Goal: Find contact information

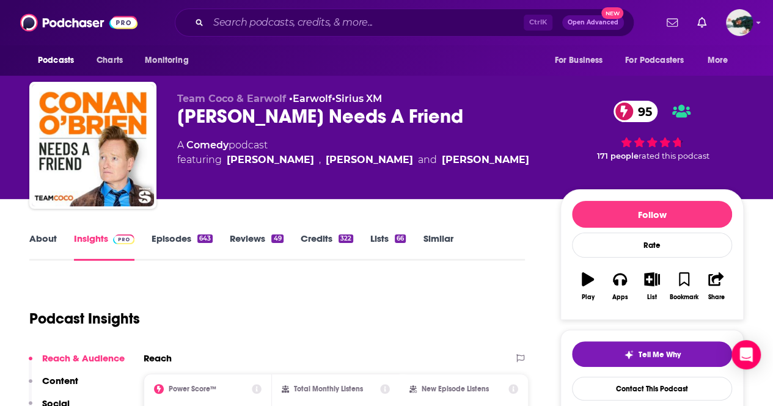
click at [167, 234] on link "Episodes 643" at bounding box center [182, 247] width 61 height 28
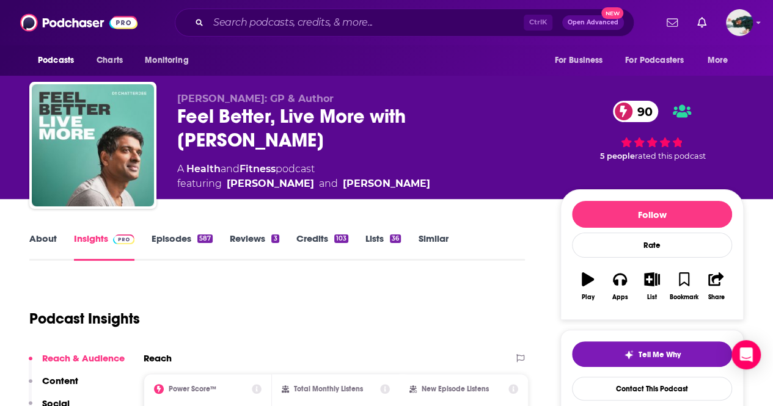
drag, startPoint x: 360, startPoint y: 139, endPoint x: 414, endPoint y: 119, distance: 56.8
click at [414, 119] on div "Feel Better, Live More with Dr Rangan Chatterjee 90" at bounding box center [358, 128] width 363 height 48
copy h2 "Dr Rangan Chatterjee"
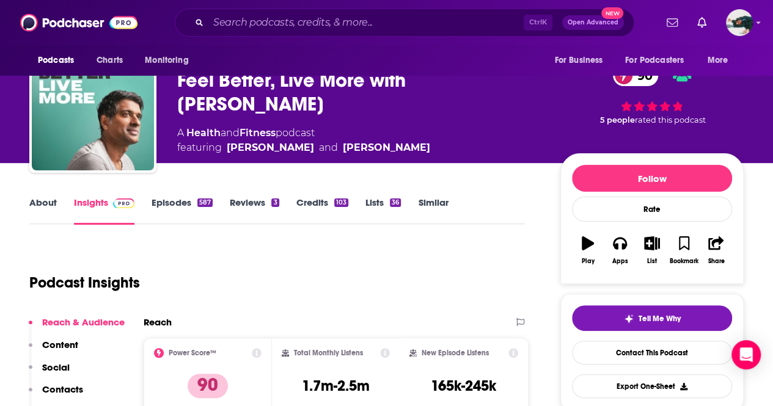
scroll to position [61, 0]
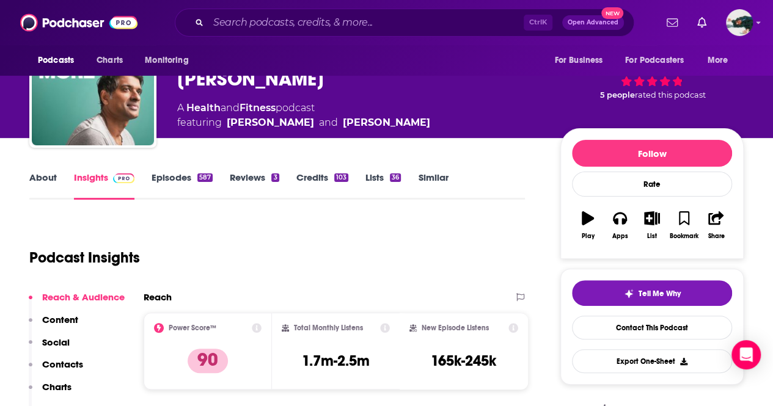
click at [348, 239] on div "Podcast Insights" at bounding box center [272, 250] width 486 height 62
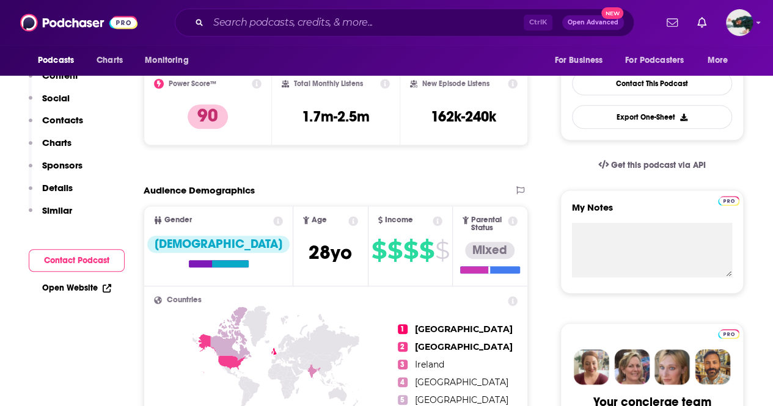
scroll to position [122, 0]
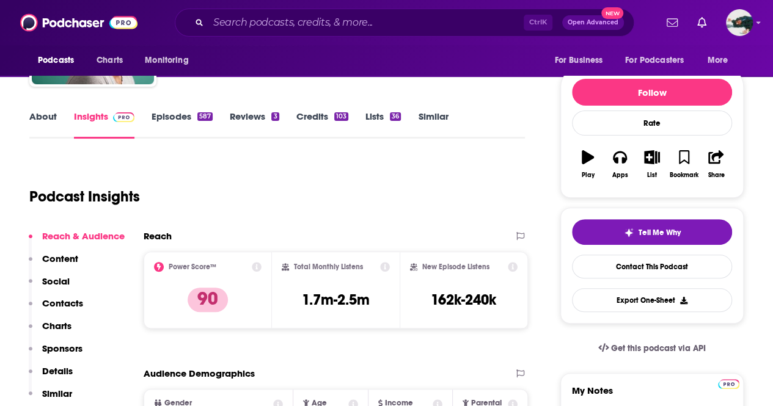
click at [199, 120] on div "587" at bounding box center [204, 116] width 15 height 9
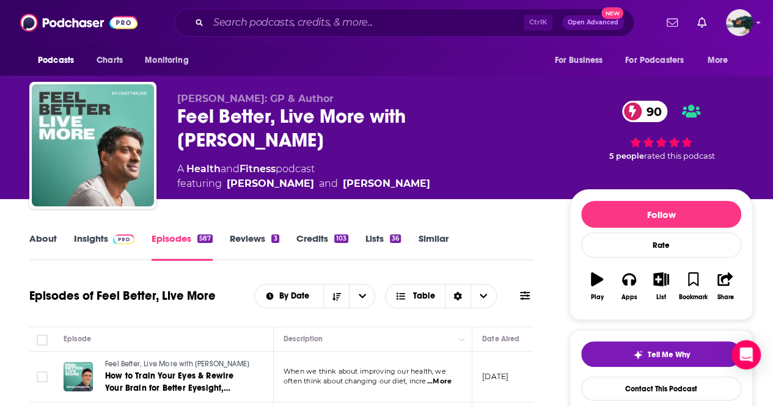
click at [308, 241] on link "Credits 103" at bounding box center [322, 247] width 52 height 28
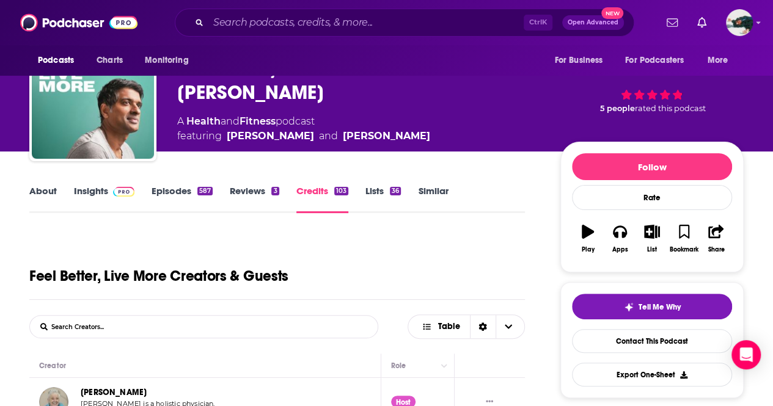
scroll to position [122, 0]
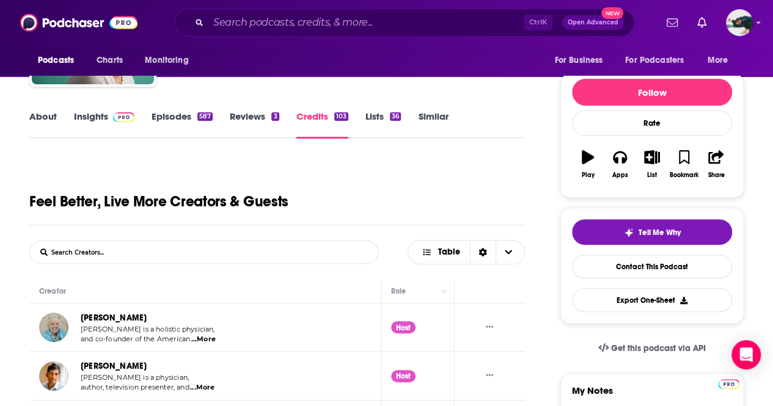
click at [101, 118] on link "Insights" at bounding box center [104, 125] width 60 height 28
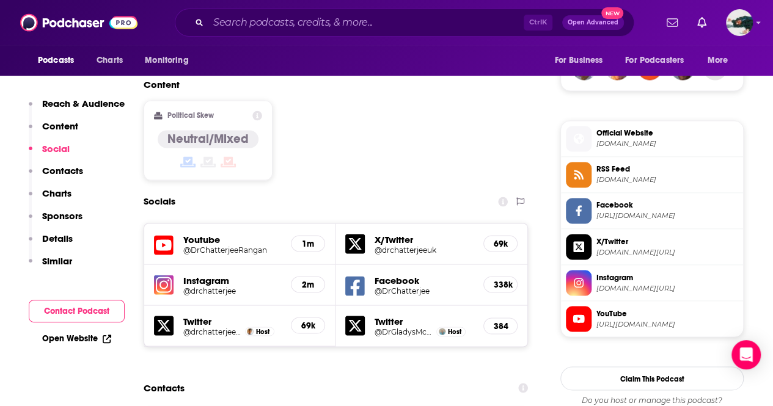
click at [64, 177] on p "Contacts" at bounding box center [62, 171] width 41 height 12
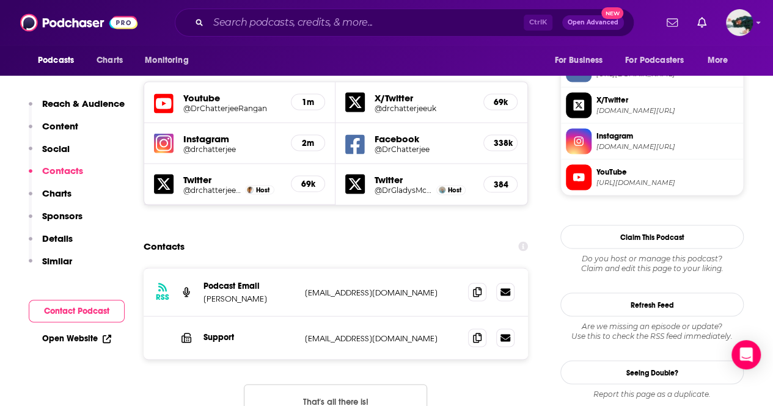
scroll to position [1062, 0]
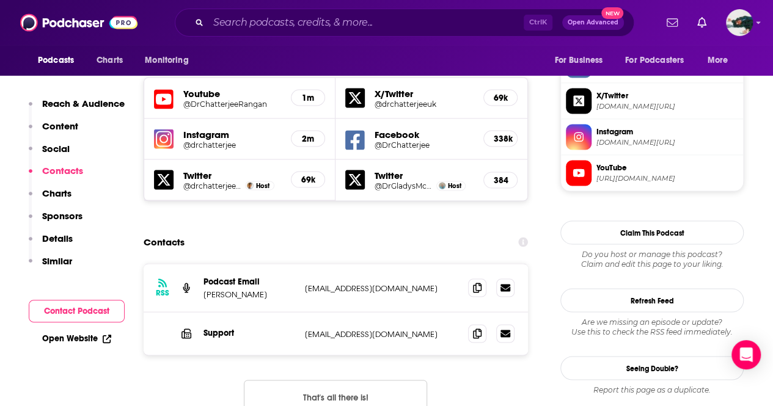
click at [403, 283] on p "info+beee88f6-2309-4034-aed1-949dc57f9779@mg.pippa.io" at bounding box center [381, 288] width 153 height 10
click at [397, 329] on p "info@drchatterjee.com" at bounding box center [381, 334] width 153 height 10
drag, startPoint x: 264, startPoint y: 239, endPoint x: 331, endPoint y: 240, distance: 67.2
click at [263, 264] on div "RSS Podcast Email Dr Rangan Chatterjee info+beee88f6-2309-4034-aed1-949dc57f977…" at bounding box center [336, 288] width 384 height 48
drag, startPoint x: 304, startPoint y: 238, endPoint x: 214, endPoint y: 230, distance: 89.5
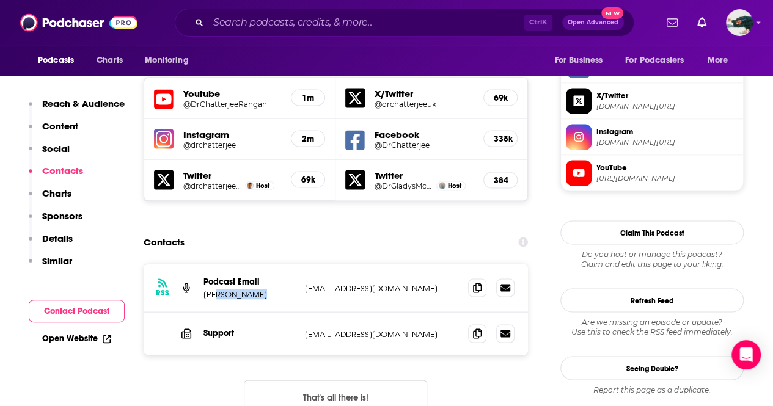
click at [214, 264] on div "RSS Podcast Email Dr Rangan Chatterjee info+beee88f6-2309-4034-aed1-949dc57f977…" at bounding box center [336, 288] width 384 height 48
copy p "Rangan Chatterjee"
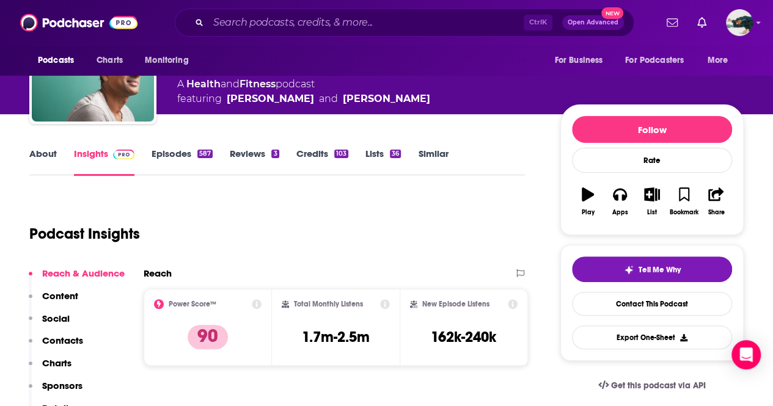
scroll to position [0, 0]
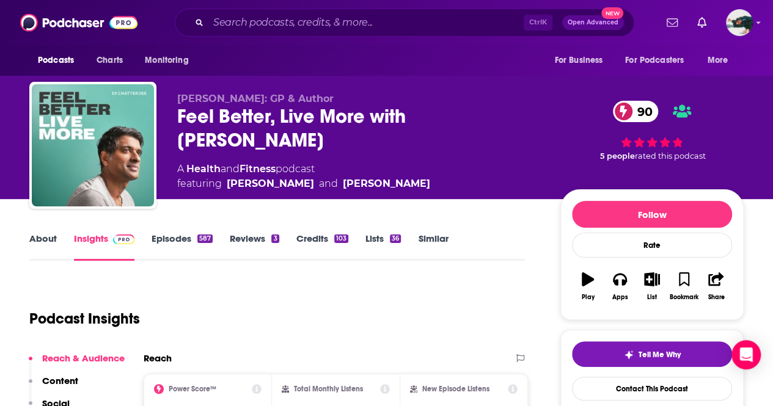
click at [318, 236] on link "Credits 103" at bounding box center [322, 247] width 52 height 28
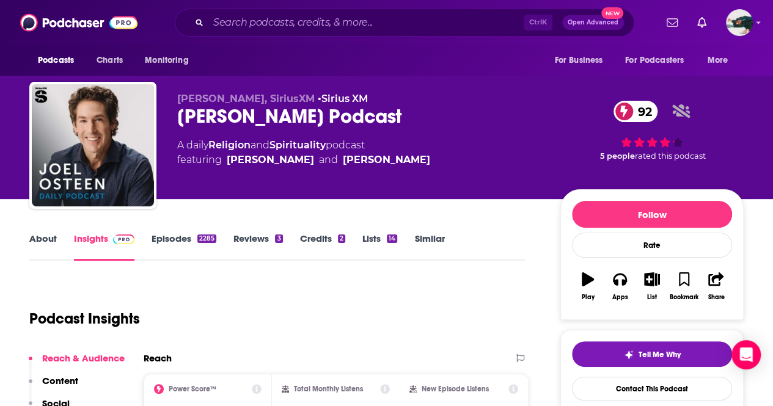
click at [175, 239] on link "Episodes 2285" at bounding box center [184, 247] width 65 height 28
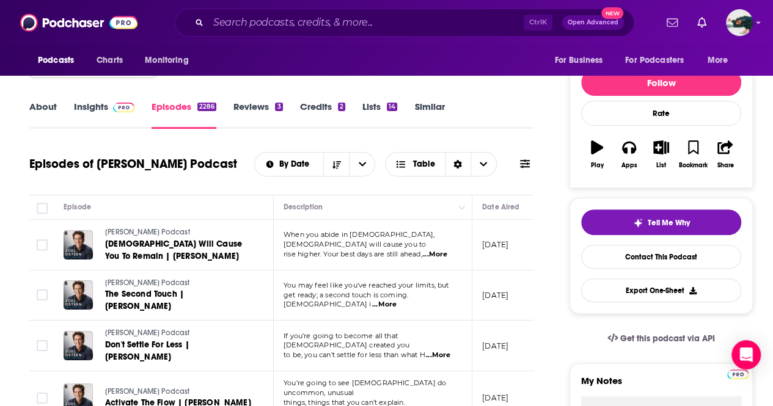
scroll to position [183, 0]
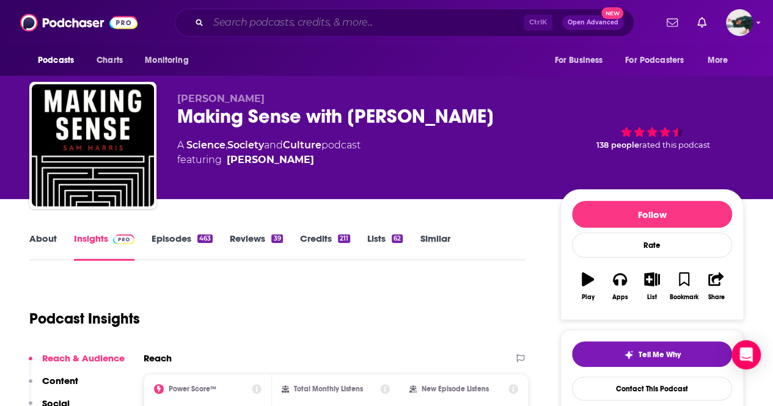
click at [241, 20] on input "Search podcasts, credits, & more..." at bounding box center [365, 23] width 315 height 20
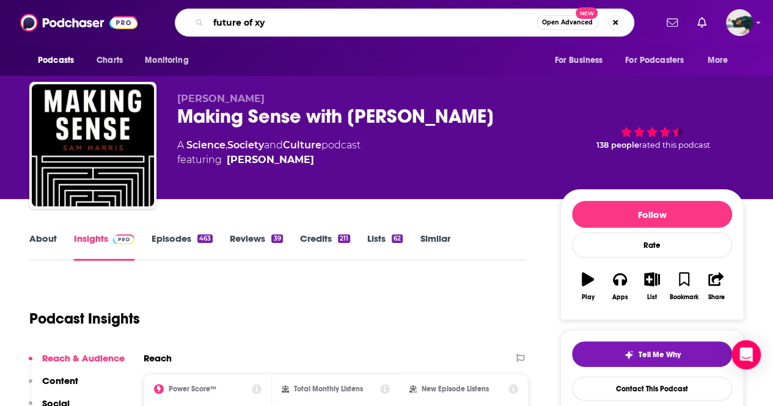
type input "future of xyz"
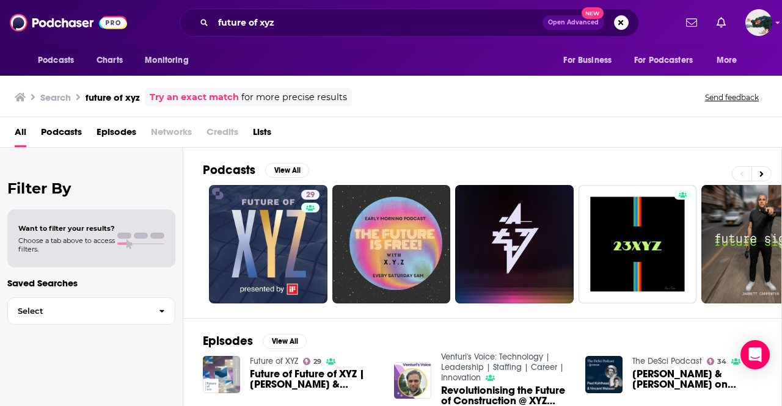
click at [448, 34] on div "future of xyz Open Advanced New" at bounding box center [409, 23] width 459 height 28
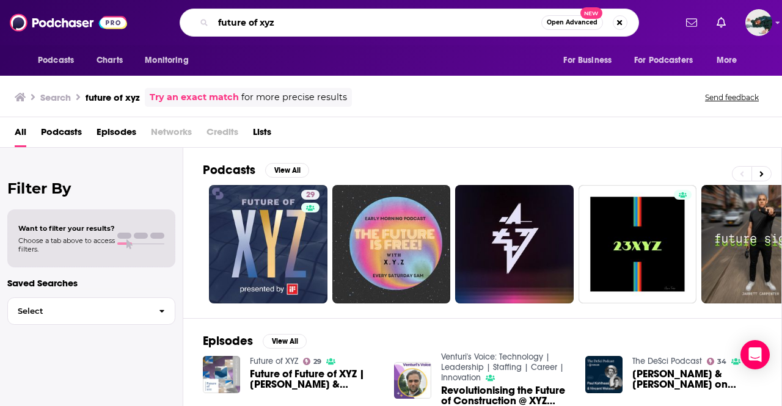
drag, startPoint x: 447, startPoint y: 27, endPoint x: 446, endPoint y: 20, distance: 7.4
click at [446, 21] on input "future of xyz" at bounding box center [377, 23] width 328 height 20
click at [446, 20] on input "future of xyz" at bounding box center [377, 23] width 328 height 20
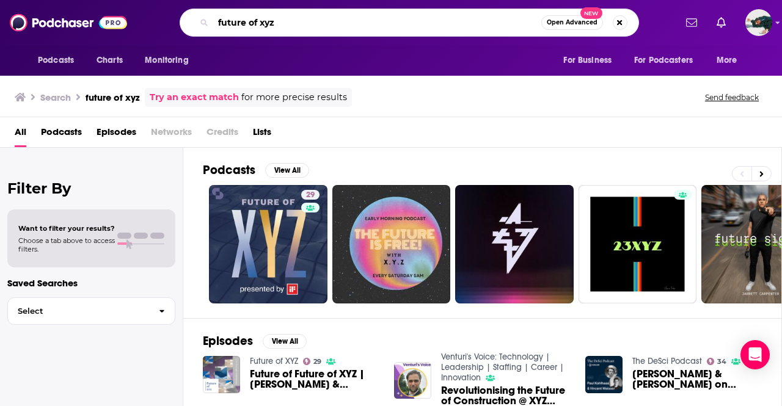
paste input "The Gist with Michael Pesca"
type input "The Gist with Michael Pesca"
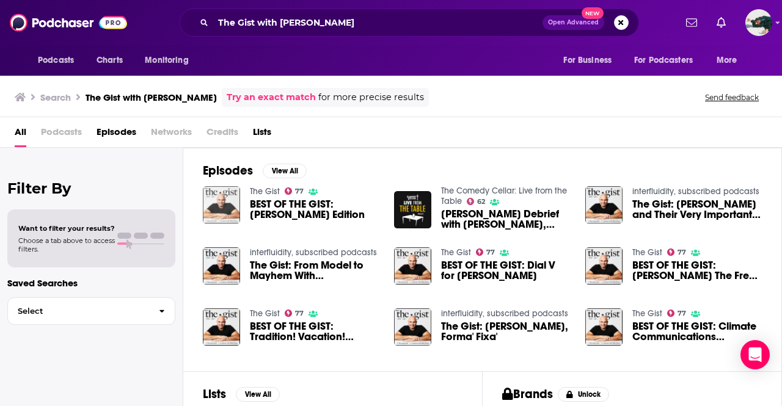
click at [233, 205] on img "BEST OF THE GIST: Michael Jackson Edition" at bounding box center [221, 204] width 37 height 37
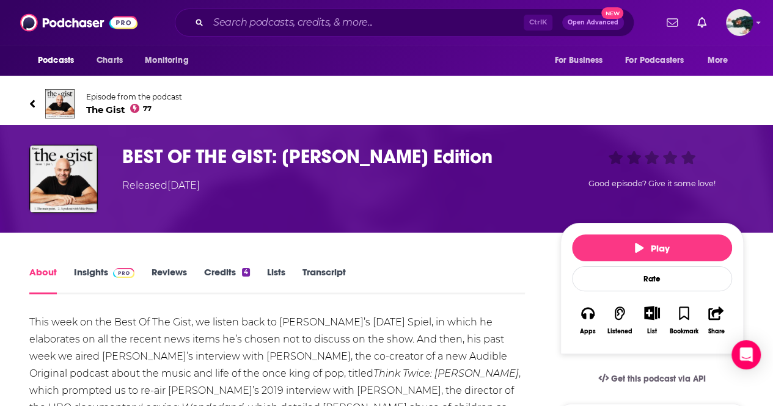
click at [264, 151] on h1 "BEST OF THE GIST: Michael Jackson Edition" at bounding box center [331, 157] width 418 height 24
click at [82, 111] on link "Episode from the podcast The Gist 77" at bounding box center [386, 103] width 714 height 29
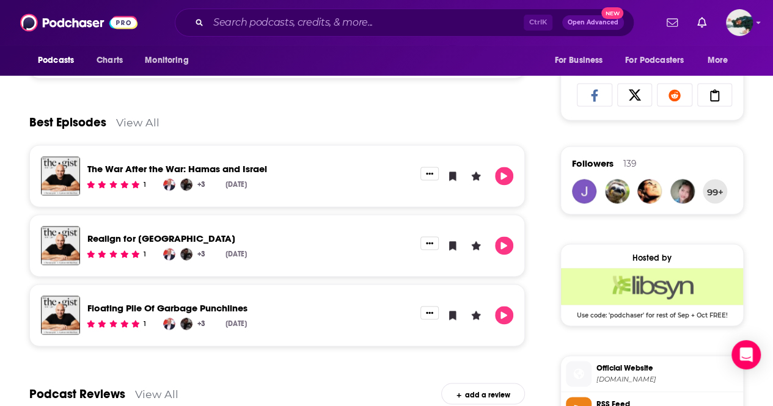
scroll to position [794, 0]
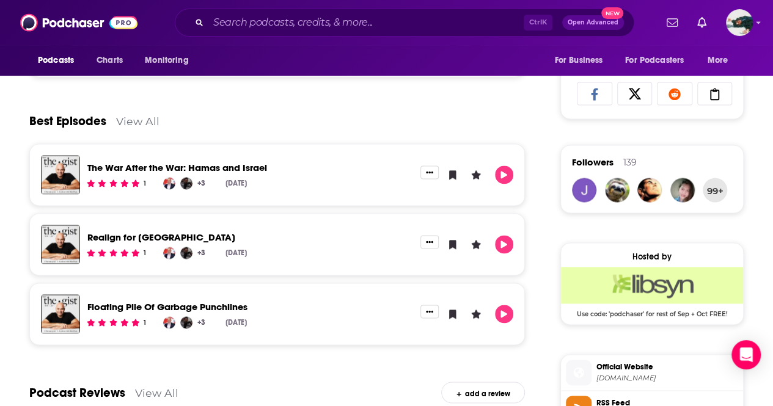
click at [124, 115] on link "View All" at bounding box center [137, 121] width 43 height 13
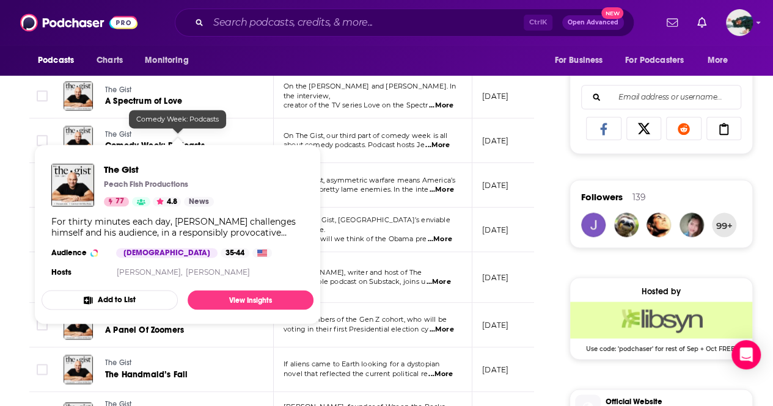
scroll to position [882, 0]
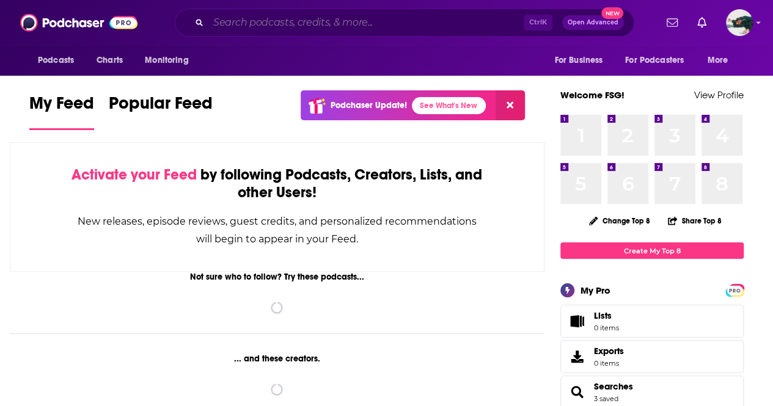
click at [332, 16] on input "Search podcasts, credits, & more..." at bounding box center [365, 23] width 315 height 20
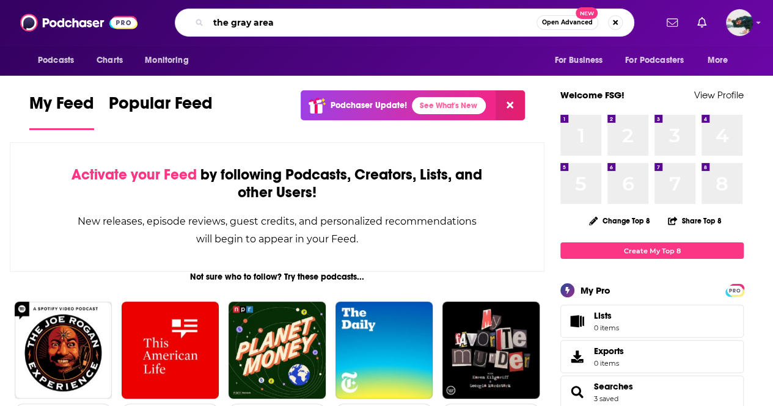
type input "the gray area"
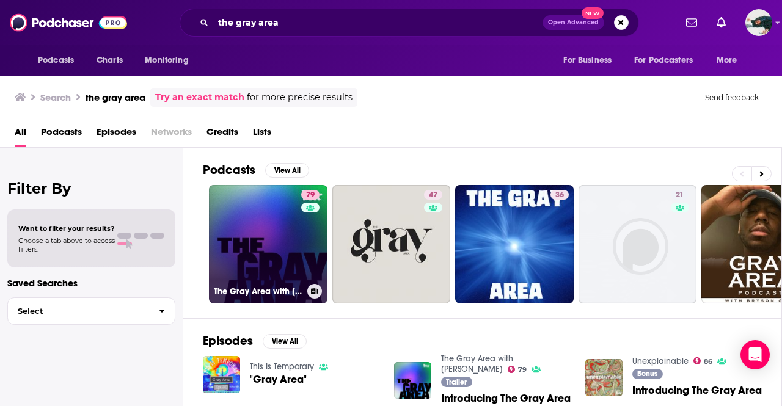
click at [288, 208] on link "79 The Gray Area with Sean Illing" at bounding box center [268, 244] width 119 height 119
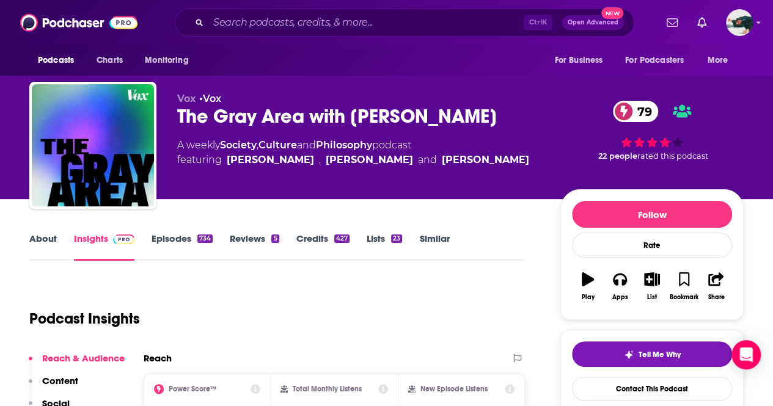
click at [182, 246] on link "Episodes 734" at bounding box center [182, 247] width 61 height 28
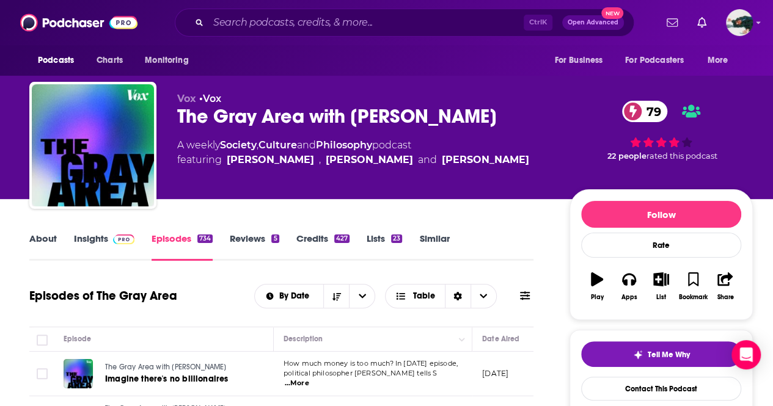
click at [561, 181] on div "Vox • Vox The Gray Area with Sean Illing 79 A weekly Society , Culture and Phil…" at bounding box center [464, 148] width 575 height 110
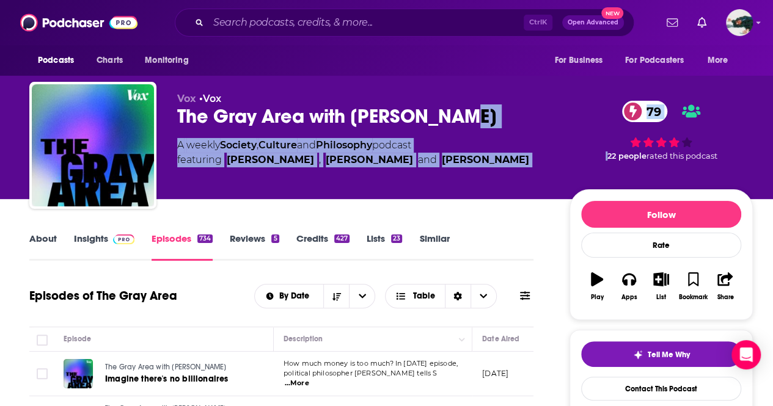
drag, startPoint x: 561, startPoint y: 181, endPoint x: 533, endPoint y: 128, distance: 60.7
click at [533, 128] on div "Vox • Vox The Gray Area with Sean Illing 79 A weekly Society , Culture and Phil…" at bounding box center [464, 148] width 575 height 110
click at [533, 128] on div "The Gray Area with Sean Illing 79" at bounding box center [363, 116] width 373 height 24
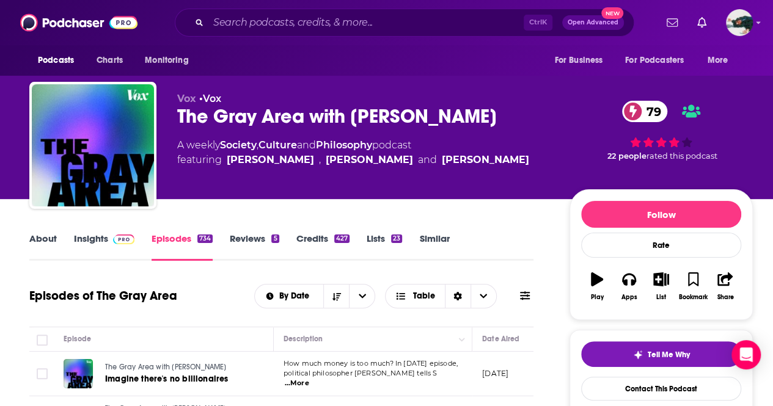
click at [533, 128] on div "The Gray Area with Sean Illing 79" at bounding box center [363, 116] width 373 height 24
click at [106, 241] on link "Insights" at bounding box center [104, 247] width 60 height 28
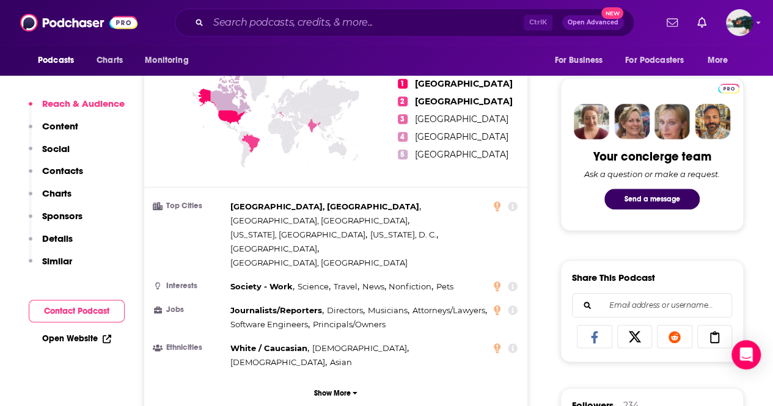
scroll to position [550, 0]
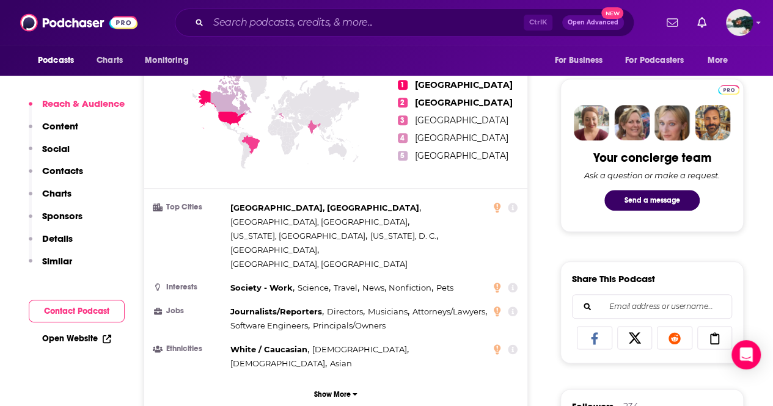
drag, startPoint x: 64, startPoint y: 197, endPoint x: 143, endPoint y: 183, distance: 80.1
click at [73, 174] on p "Contacts" at bounding box center [62, 171] width 41 height 12
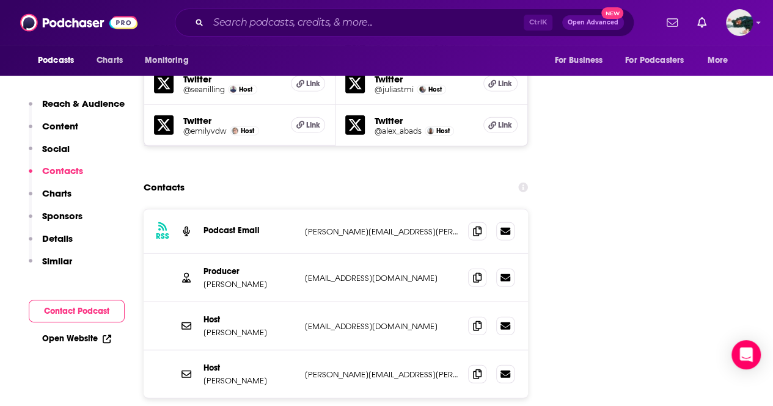
scroll to position [1427, 0]
